Goal: Check status

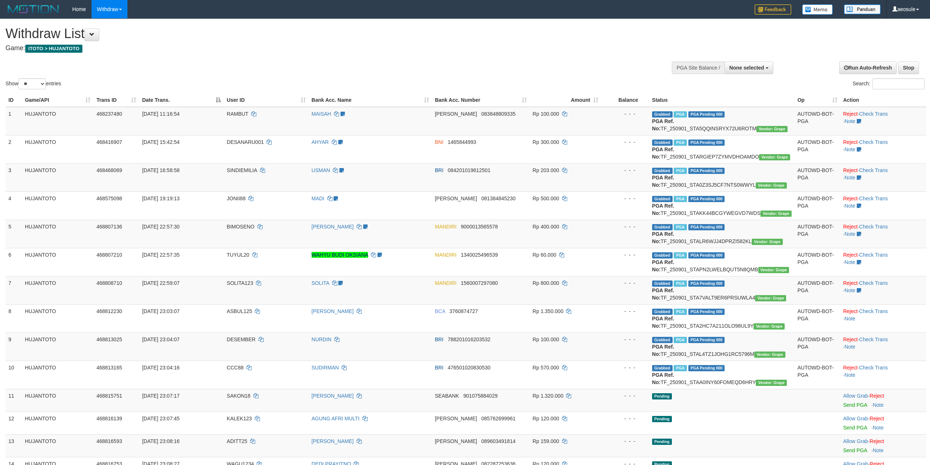
select select
select select "**"
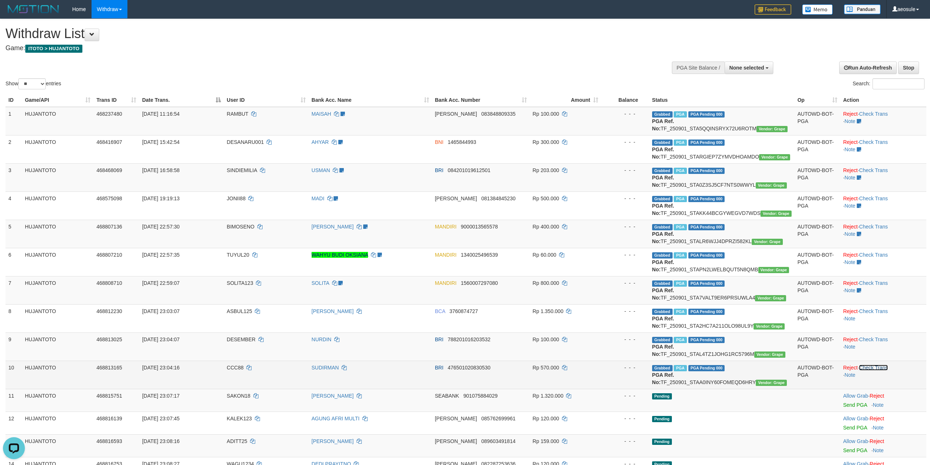
click at [887, 367] on link "Check Trans" at bounding box center [873, 368] width 29 height 6
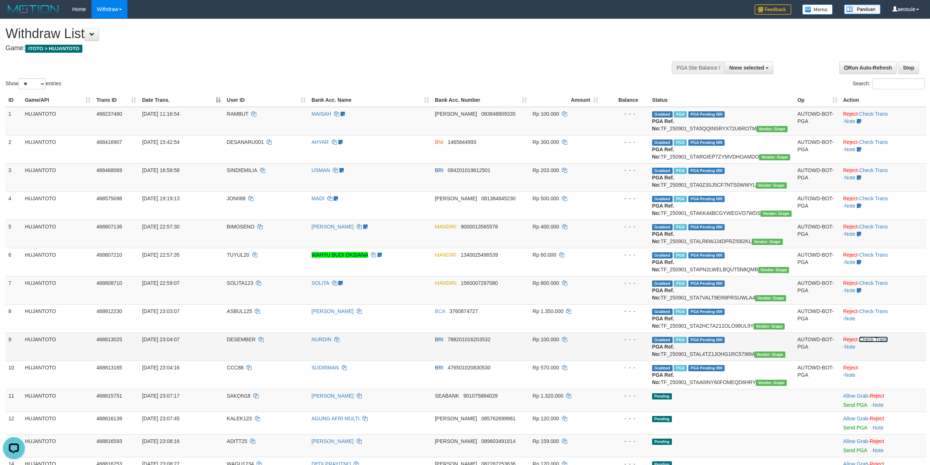
click at [885, 337] on link "Check Trans" at bounding box center [873, 340] width 29 height 6
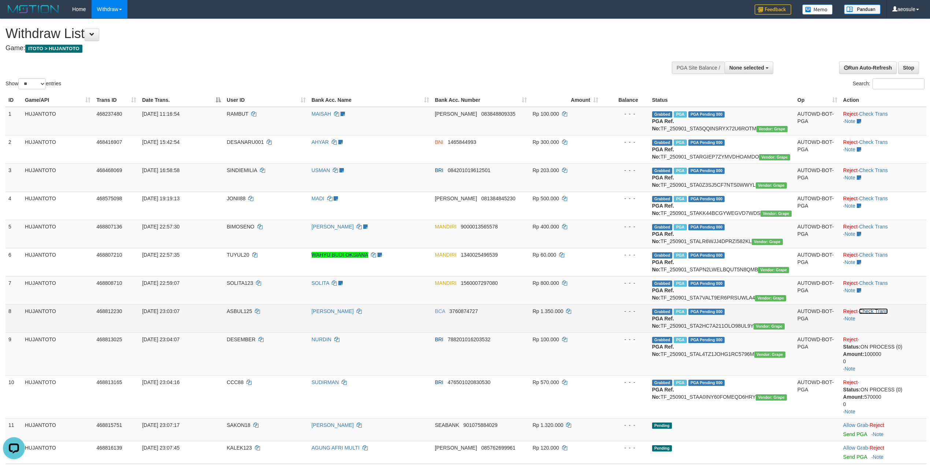
click at [888, 312] on link "Check Trans" at bounding box center [873, 311] width 29 height 6
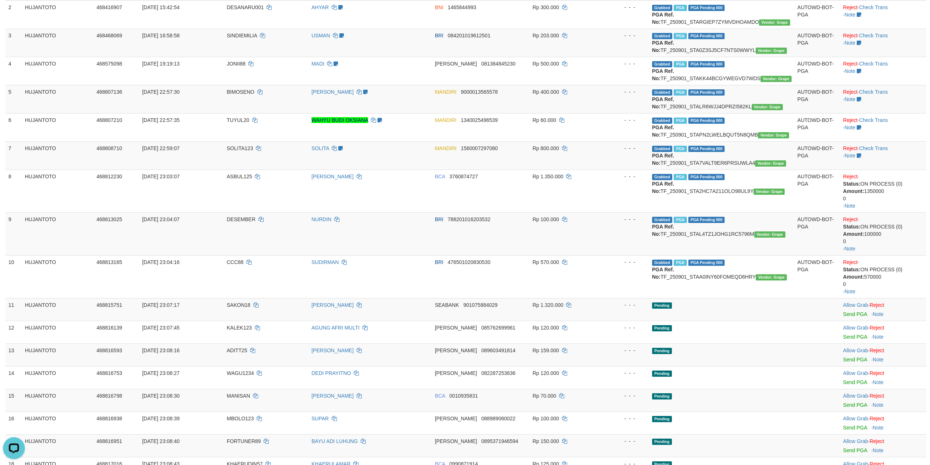
scroll to position [130, 0]
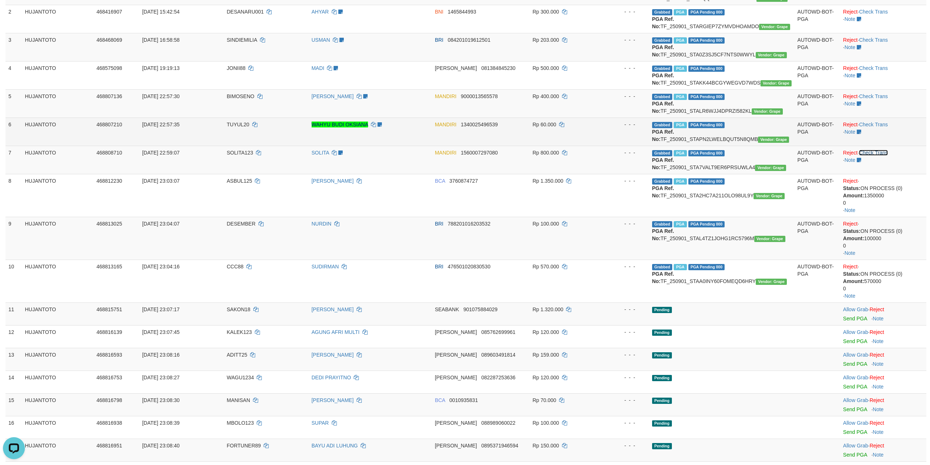
drag, startPoint x: 879, startPoint y: 153, endPoint x: 885, endPoint y: 132, distance: 21.3
click at [880, 151] on link "Check Trans" at bounding box center [873, 153] width 29 height 6
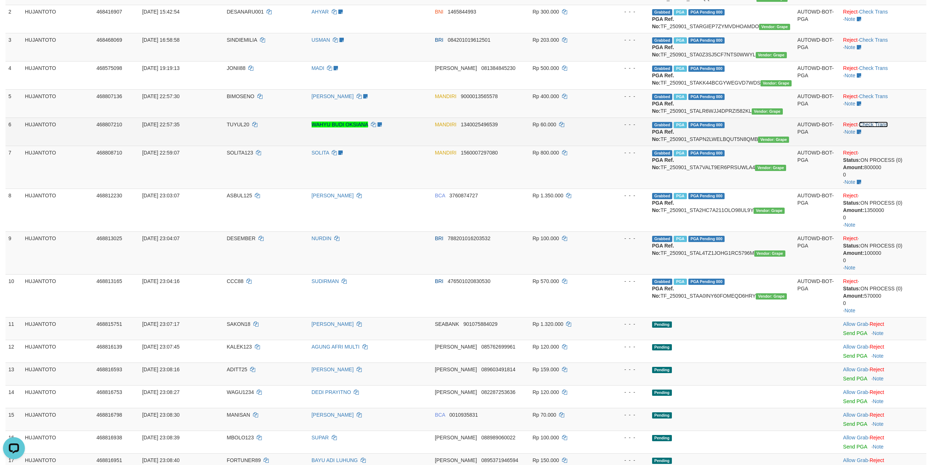
click at [885, 126] on link "Check Trans" at bounding box center [873, 125] width 29 height 6
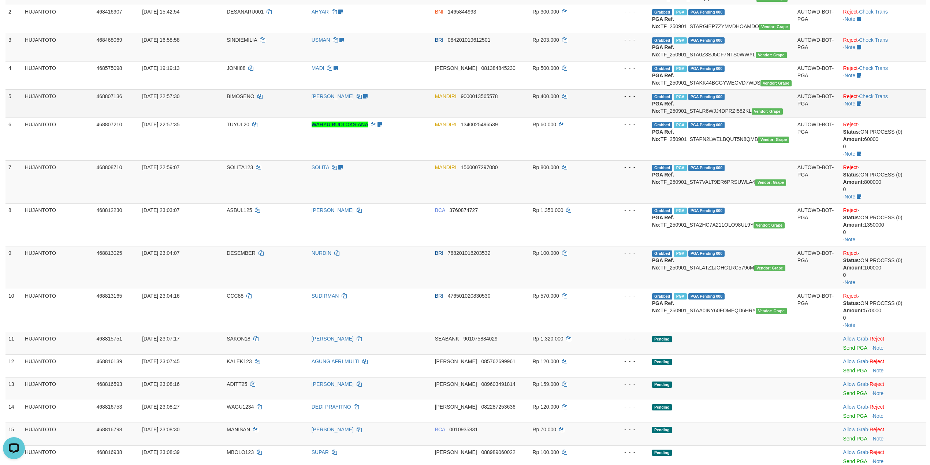
click at [887, 100] on td "Reject · Check Trans · Note" at bounding box center [883, 103] width 86 height 28
click at [887, 93] on link "Check Trans" at bounding box center [873, 96] width 29 height 6
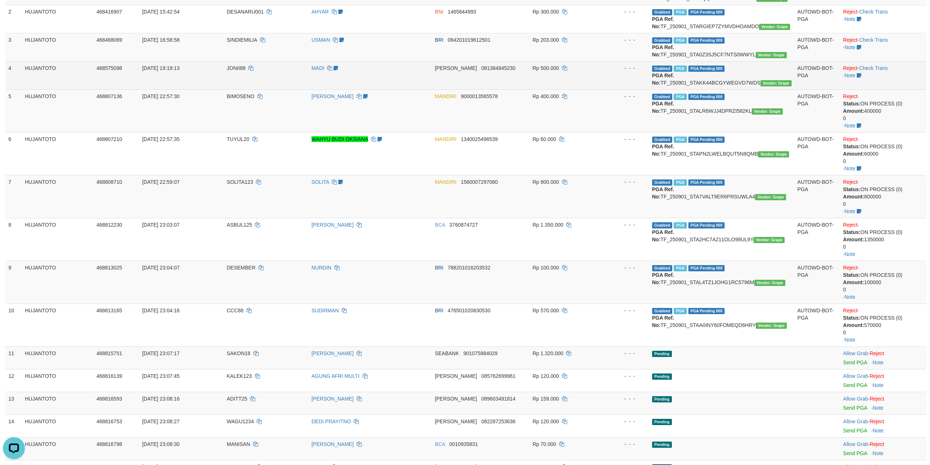
click at [885, 74] on td "Reject · Check Trans · Note" at bounding box center [883, 75] width 86 height 28
drag, startPoint x: 885, startPoint y: 68, endPoint x: 886, endPoint y: 75, distance: 7.0
click at [887, 68] on link "Check Trans" at bounding box center [873, 68] width 29 height 6
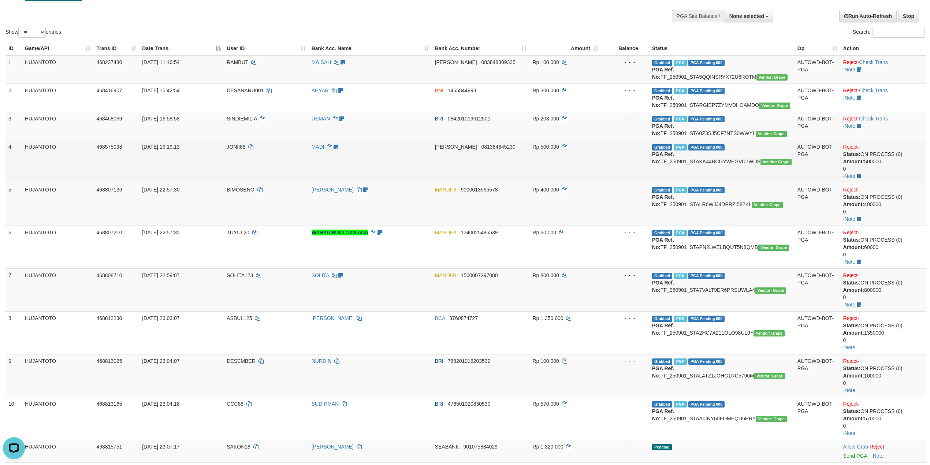
scroll to position [0, 0]
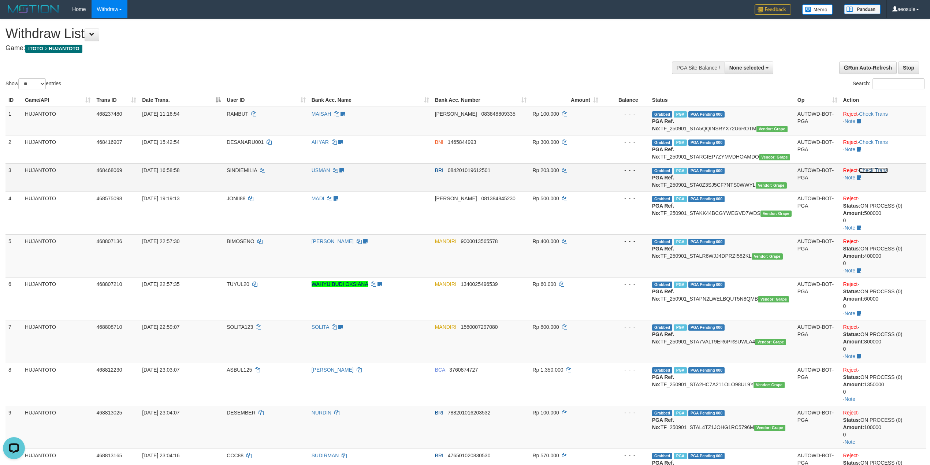
click at [886, 170] on link "Check Trans" at bounding box center [873, 170] width 29 height 6
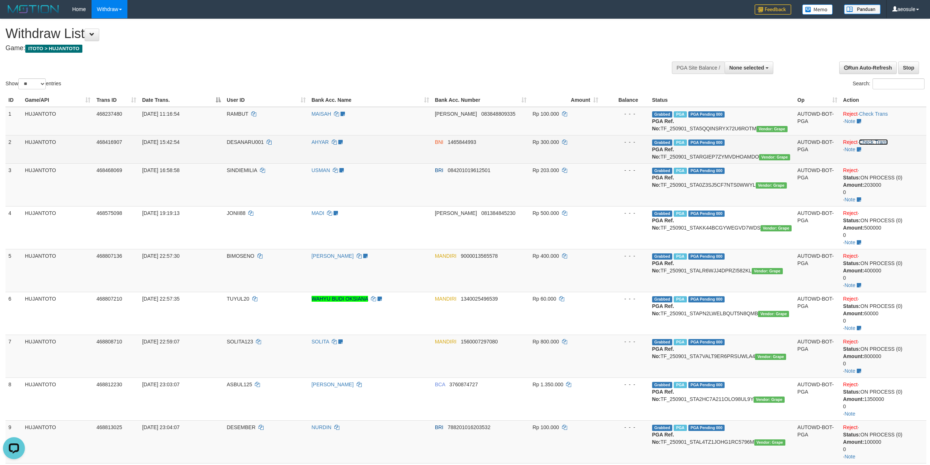
click at [888, 144] on link "Check Trans" at bounding box center [873, 142] width 29 height 6
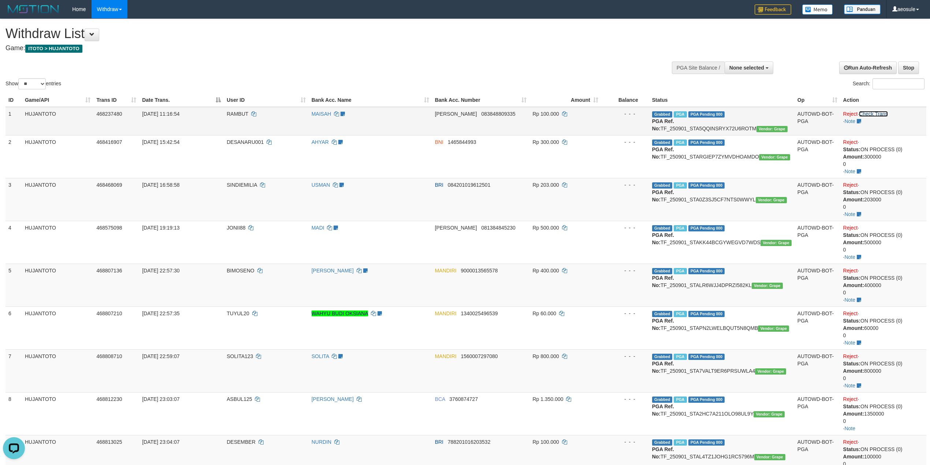
click at [888, 116] on link "Check Trans" at bounding box center [873, 114] width 29 height 6
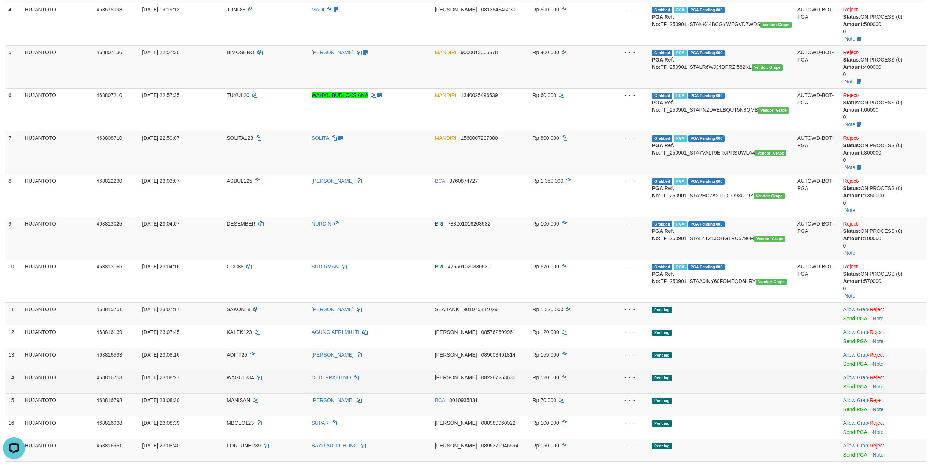
scroll to position [326, 0]
